Goal: Task Accomplishment & Management: Manage account settings

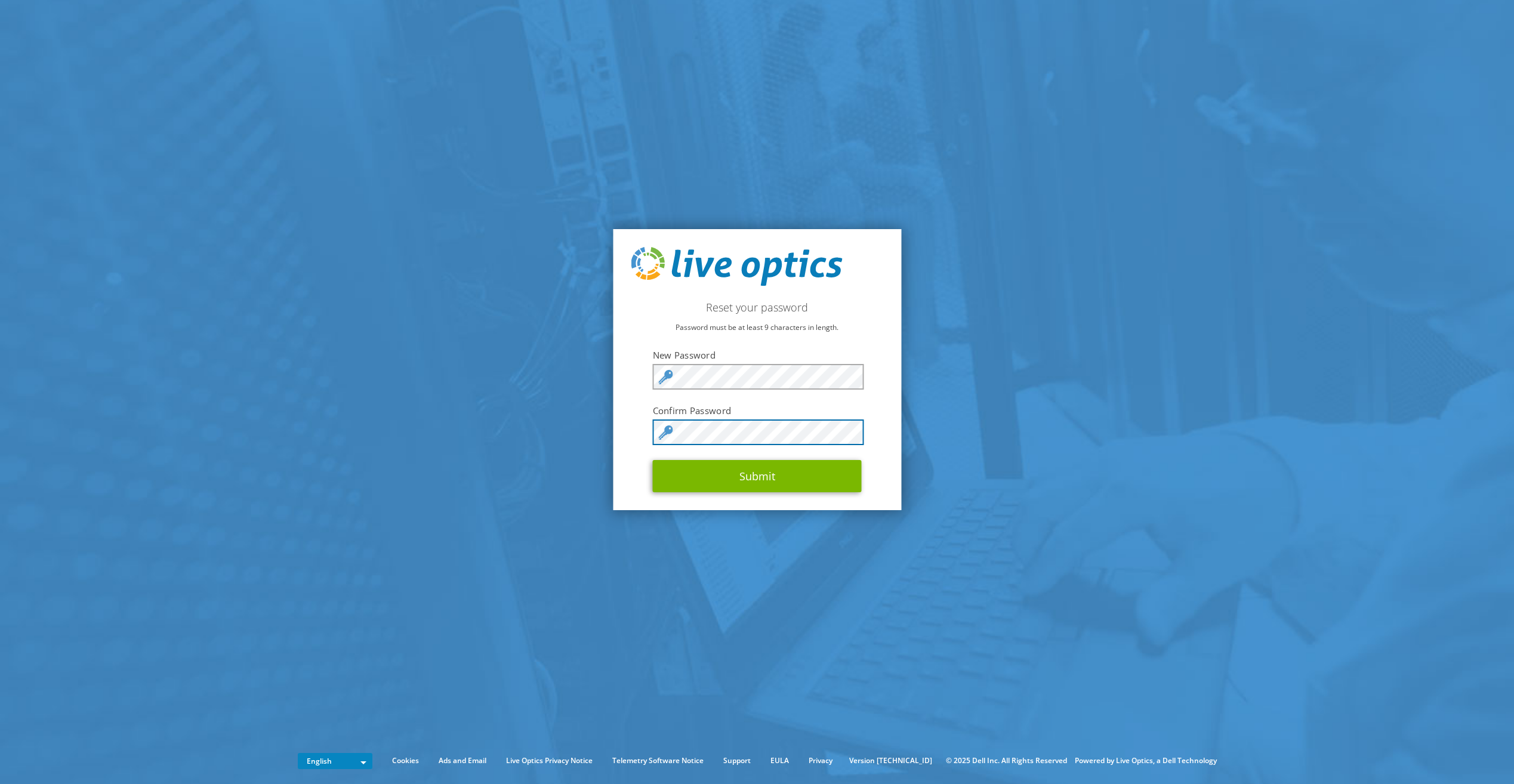
click at [653, 460] on button "Submit" at bounding box center [757, 476] width 209 height 33
